Goal: Check status: Check status

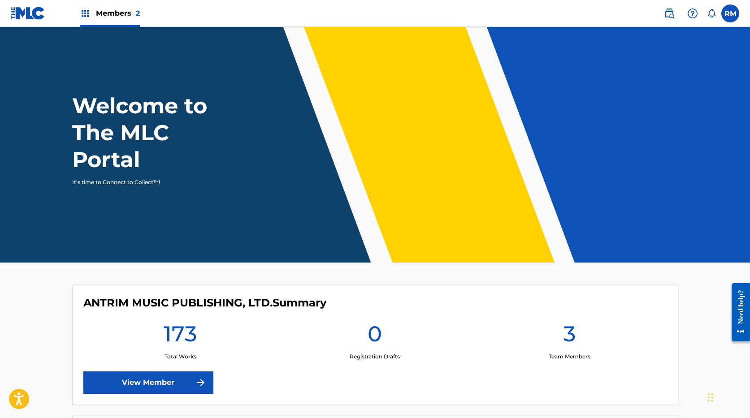
click at [734, 14] on label at bounding box center [730, 13] width 18 height 18
click at [730, 13] on input "[PERSON_NAME] Mellor [EMAIL_ADDRESS][PERSON_NAME][DOMAIN_NAME] Notification Pre…" at bounding box center [730, 13] width 0 height 0
click at [523, 125] on div "Welcome to The MLC Portal It's time to Connect to Collect™!" at bounding box center [375, 139] width 628 height 94
click at [116, 15] on span "Members 2" at bounding box center [118, 13] width 44 height 10
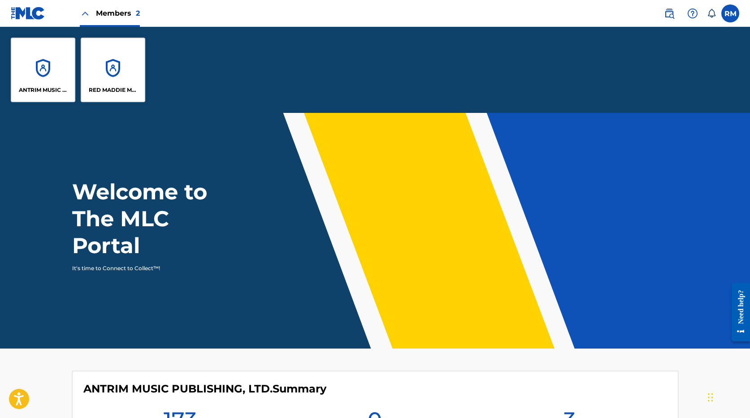
click at [48, 82] on div "ANTRIM MUSIC PUBLISHING, LTD." at bounding box center [43, 70] width 65 height 65
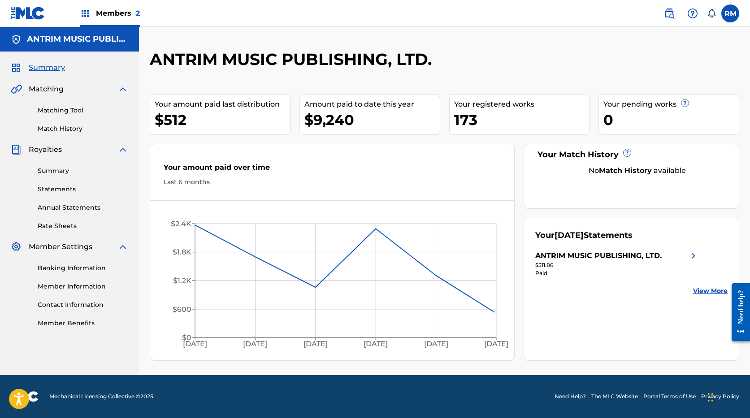
click at [61, 171] on link "Summary" at bounding box center [83, 170] width 91 height 9
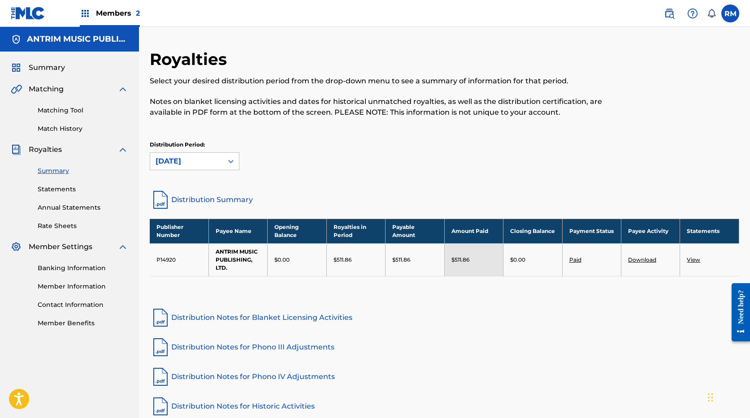
click at [52, 191] on link "Statements" at bounding box center [83, 189] width 91 height 9
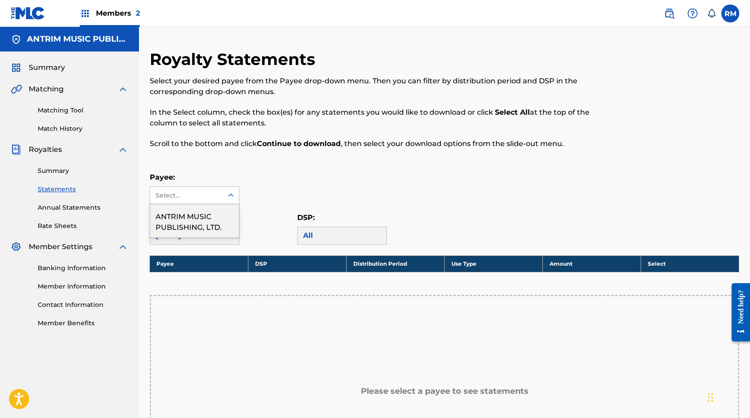
click at [191, 196] on div "Select..." at bounding box center [186, 195] width 61 height 9
click at [189, 220] on div "ANTRIM MUSIC PUBLISHING, LTD." at bounding box center [194, 220] width 89 height 33
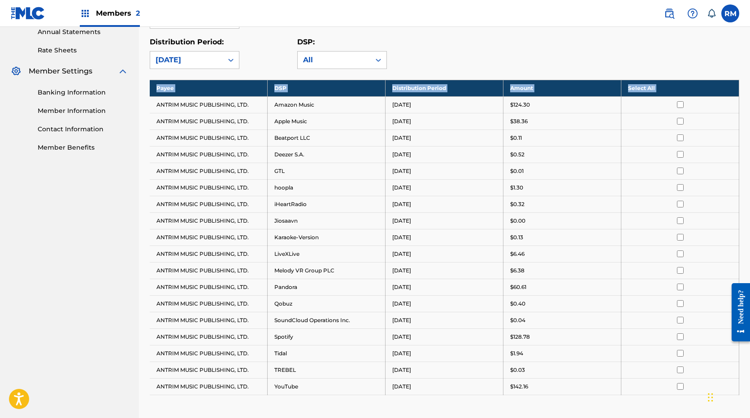
scroll to position [312, 0]
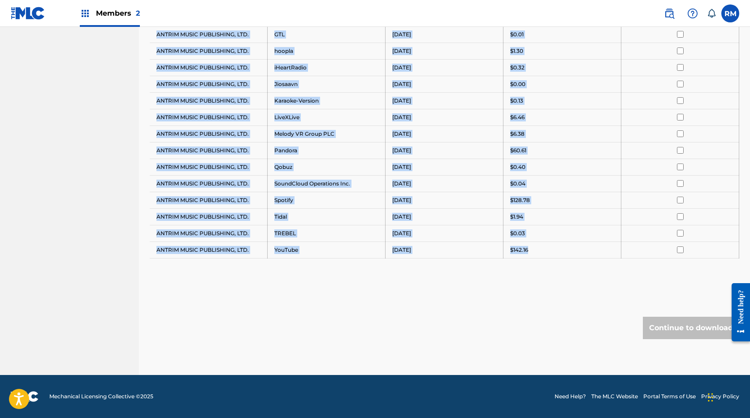
drag, startPoint x: 156, startPoint y: 278, endPoint x: 559, endPoint y: 256, distance: 404.1
click at [559, 256] on tbody "Payee DSP Distribution Period Amount Select All ANTRIM MUSIC PUBLISHING, LTD. A…" at bounding box center [445, 100] width 590 height 315
copy tbody "ANTRIM MUSIC PUBLISHING, LTD. Amazon Music [DATE] $124.30 ANTRIM MUSIC PUBLISHI…"
click at [325, 269] on div "Payee DSP Distribution Period Amount Select All ANTRIM MUSIC PUBLISHING, LTD. A…" at bounding box center [445, 112] width 590 height 338
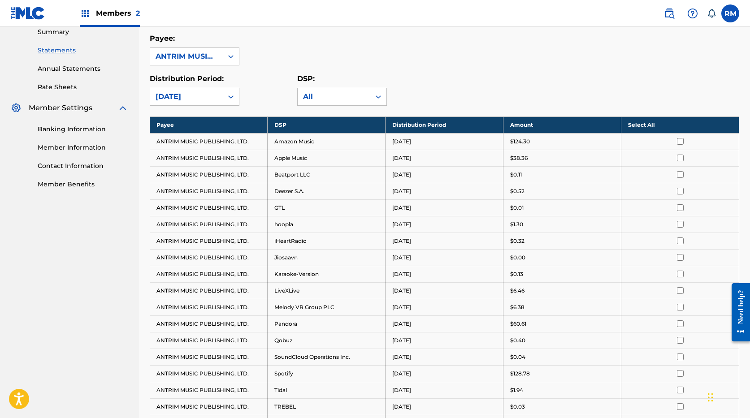
scroll to position [133, 0]
